Goal: Transaction & Acquisition: Purchase product/service

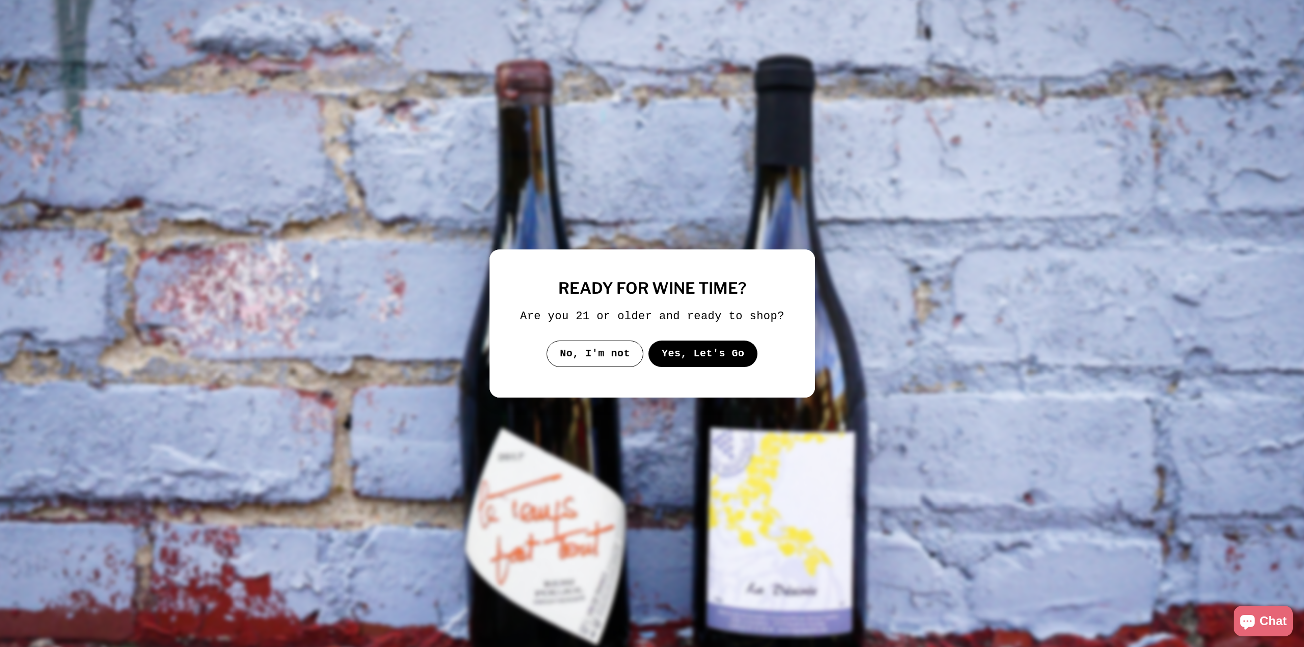
click at [665, 352] on button "Yes, Let's Go" at bounding box center [702, 354] width 109 height 26
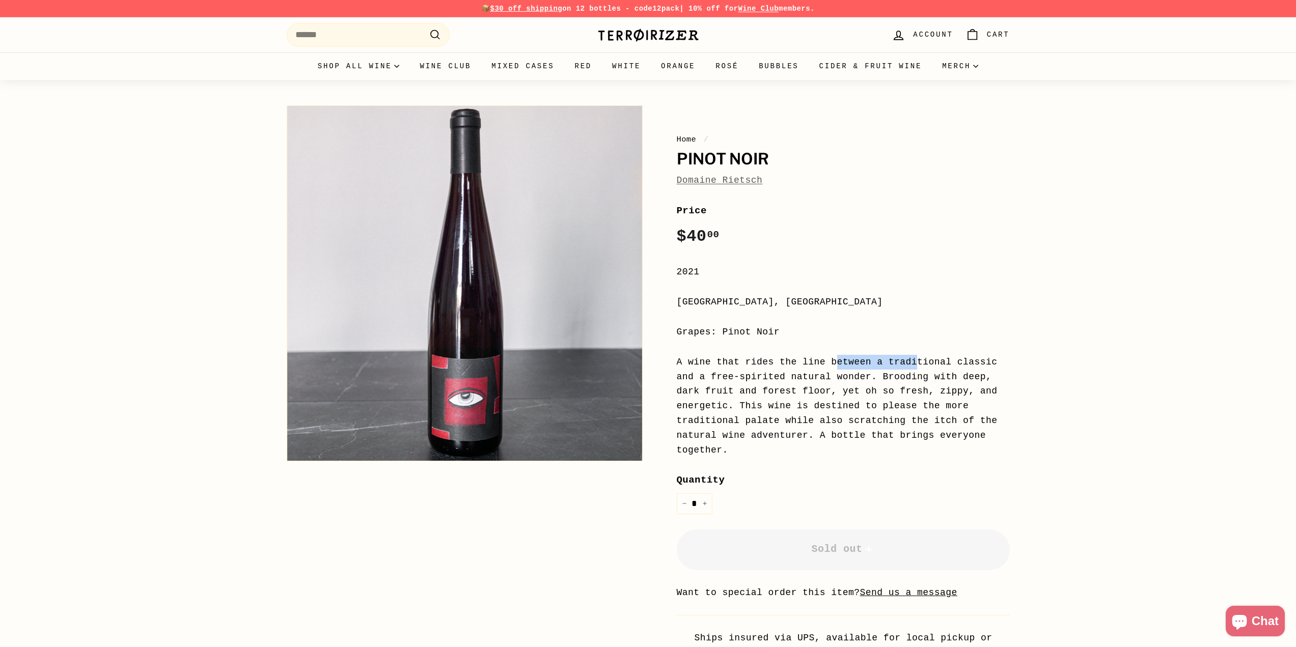
drag, startPoint x: 705, startPoint y: 361, endPoint x: 775, endPoint y: 354, distance: 69.6
click at [775, 354] on div "Price Regular price $40 00 $40.00 / 2021 [GEOGRAPHIC_DATA], [GEOGRAPHIC_DATA] G…" at bounding box center [843, 439] width 333 height 472
drag, startPoint x: 849, startPoint y: 363, endPoint x: 914, endPoint y: 372, distance: 65.8
click at [913, 372] on div "A wine that rides the line between a traditional classic and a free-spirited na…" at bounding box center [843, 406] width 333 height 103
click at [924, 378] on div "A wine that rides the line between a traditional classic and a free-spirited na…" at bounding box center [843, 406] width 333 height 103
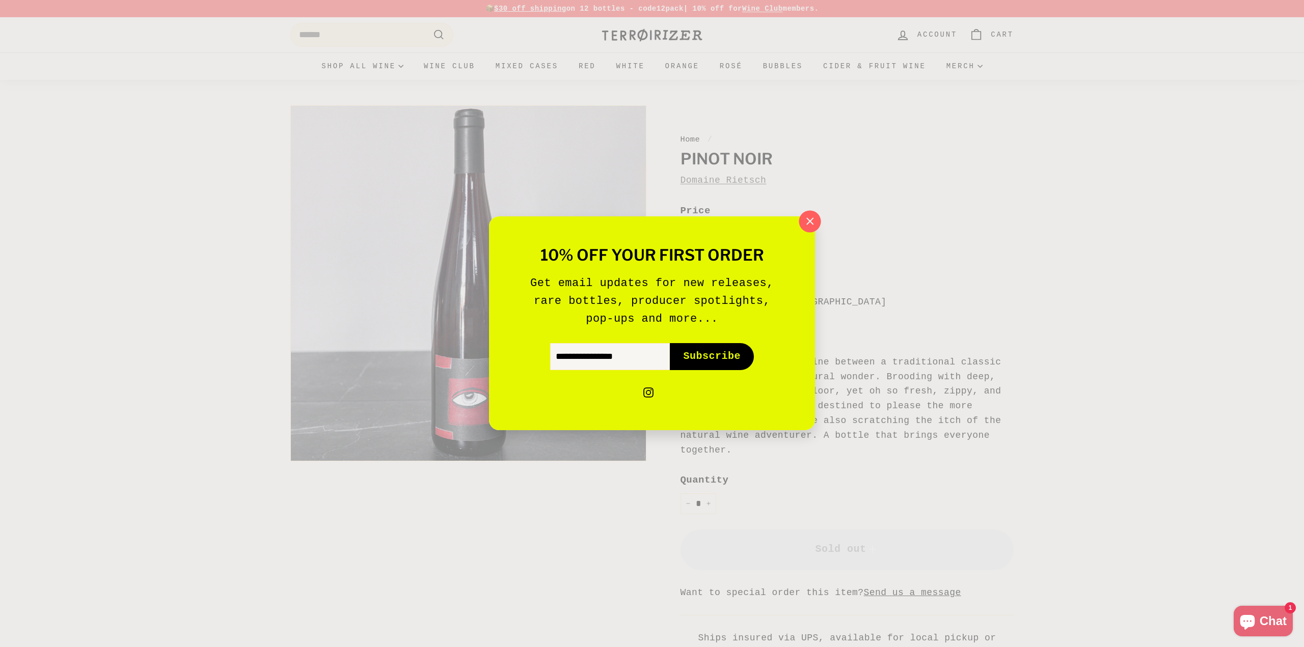
click at [806, 219] on icon "button" at bounding box center [809, 221] width 15 height 15
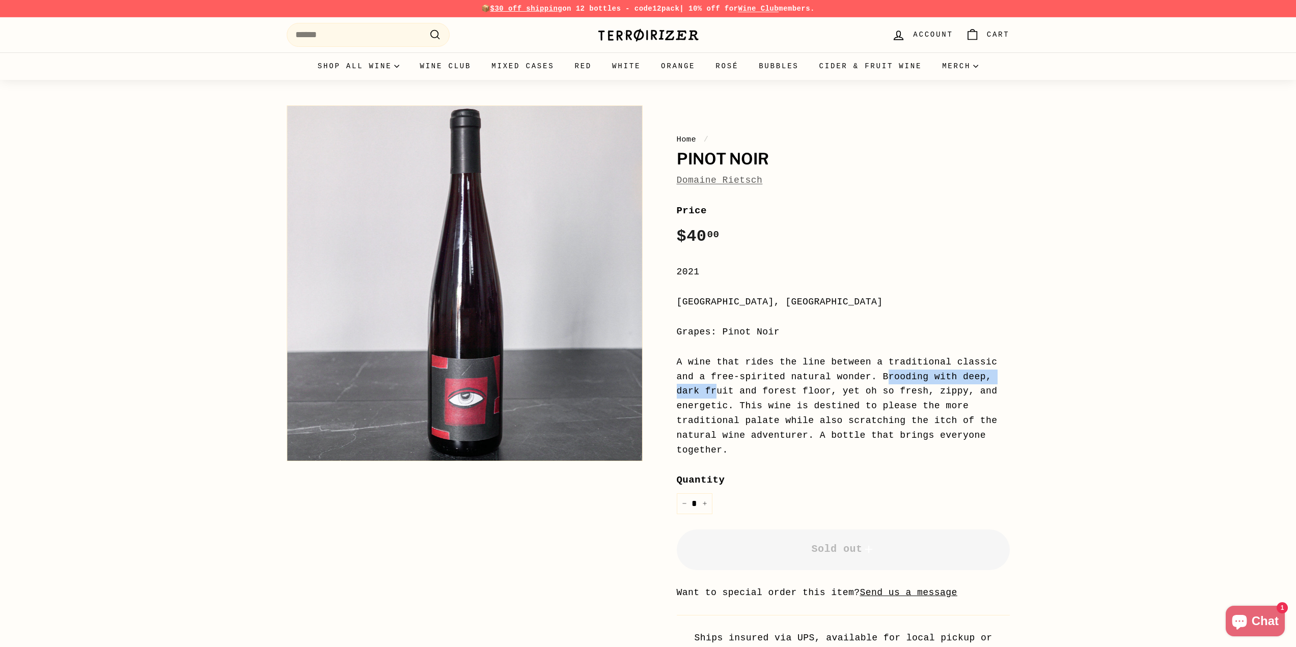
drag, startPoint x: 725, startPoint y: 376, endPoint x: 889, endPoint y: 393, distance: 164.8
click at [856, 381] on div "A wine that rides the line between a traditional classic and a free-spirited na…" at bounding box center [843, 406] width 333 height 103
click at [890, 389] on div "A wine that rides the line between a traditional classic and a free-spirited na…" at bounding box center [843, 406] width 333 height 103
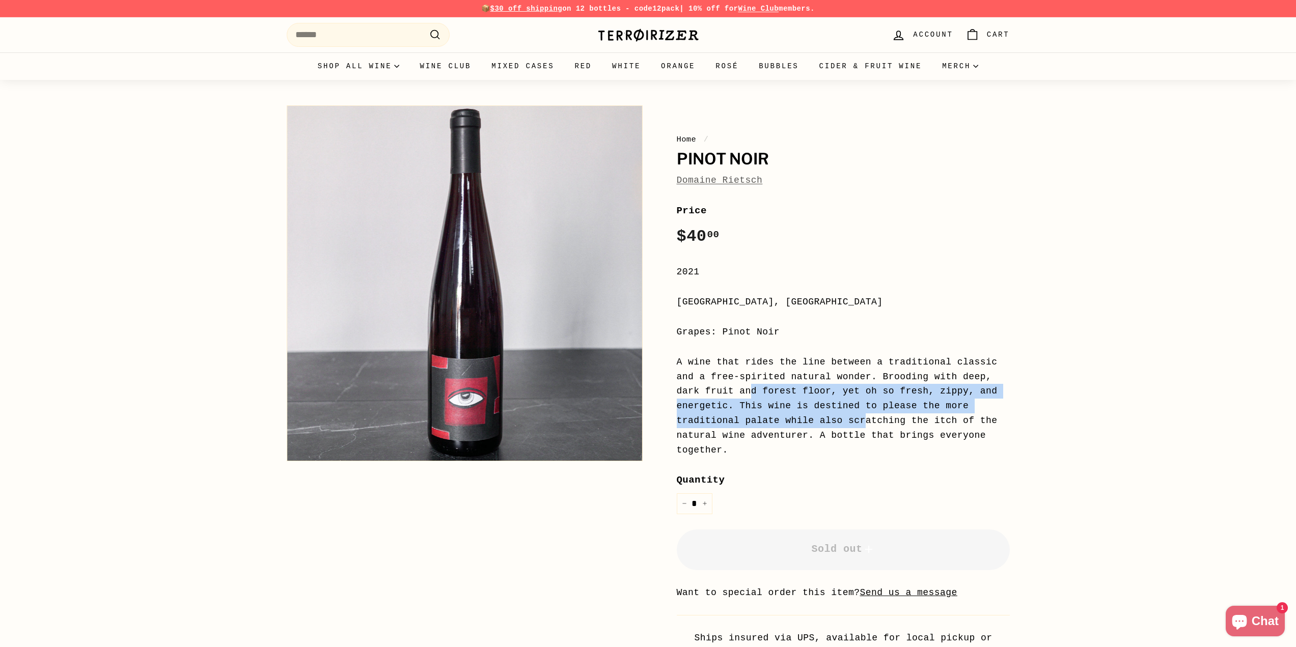
drag, startPoint x: 887, startPoint y: 376, endPoint x: 918, endPoint y: 403, distance: 41.5
click at [920, 401] on div "A wine that rides the line between a traditional classic and a free-spirited na…" at bounding box center [843, 406] width 333 height 103
click at [917, 403] on div "A wine that rides the line between a traditional classic and a free-spirited na…" at bounding box center [843, 406] width 333 height 103
drag, startPoint x: 897, startPoint y: 403, endPoint x: 742, endPoint y: 397, distance: 154.9
click at [721, 392] on div "A wine that rides the line between a traditional classic and a free-spirited na…" at bounding box center [843, 406] width 333 height 103
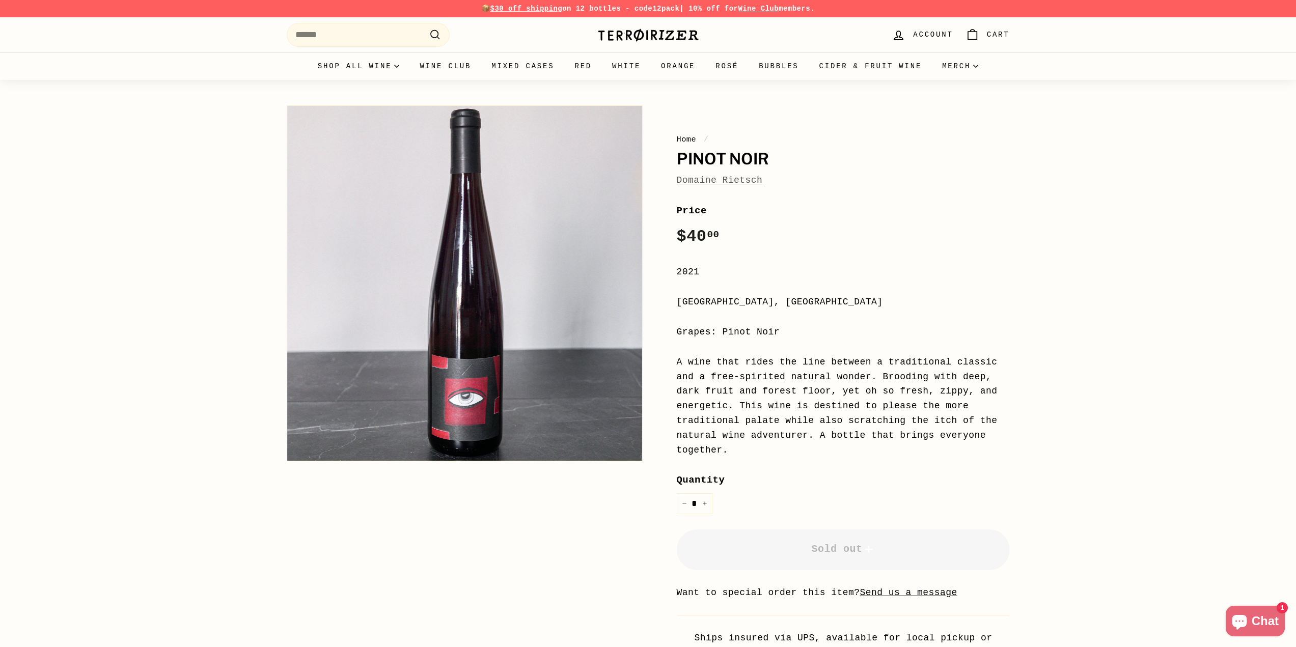
click at [821, 419] on div "A wine that rides the line between a traditional classic and a free-spirited na…" at bounding box center [843, 406] width 333 height 103
drag, startPoint x: 814, startPoint y: 409, endPoint x: 890, endPoint y: 420, distance: 77.1
click at [884, 412] on div "A wine that rides the line between a traditional classic and a free-spirited na…" at bounding box center [843, 406] width 333 height 103
click at [892, 425] on div "A wine that rides the line between a traditional classic and a free-spirited na…" at bounding box center [843, 406] width 333 height 103
drag, startPoint x: 881, startPoint y: 435, endPoint x: 809, endPoint y: 411, distance: 76.3
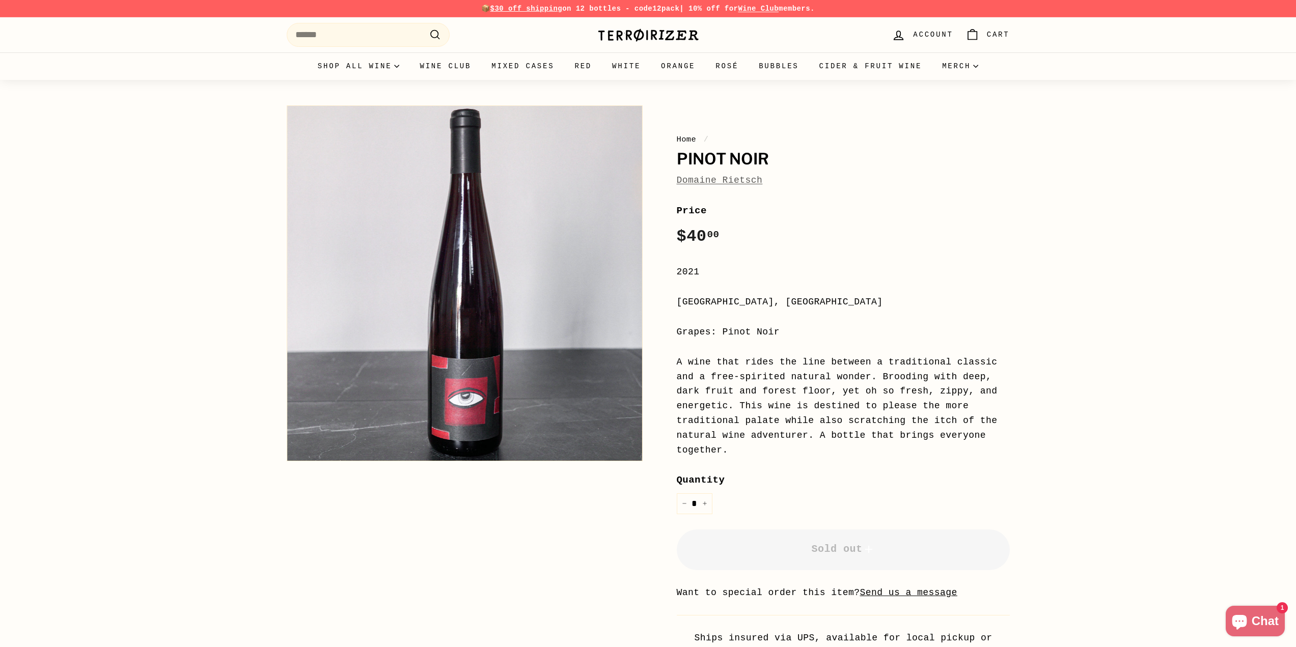
click at [809, 411] on div "A wine that rides the line between a traditional classic and a free-spirited na…" at bounding box center [843, 406] width 333 height 103
